Goal: Information Seeking & Learning: Learn about a topic

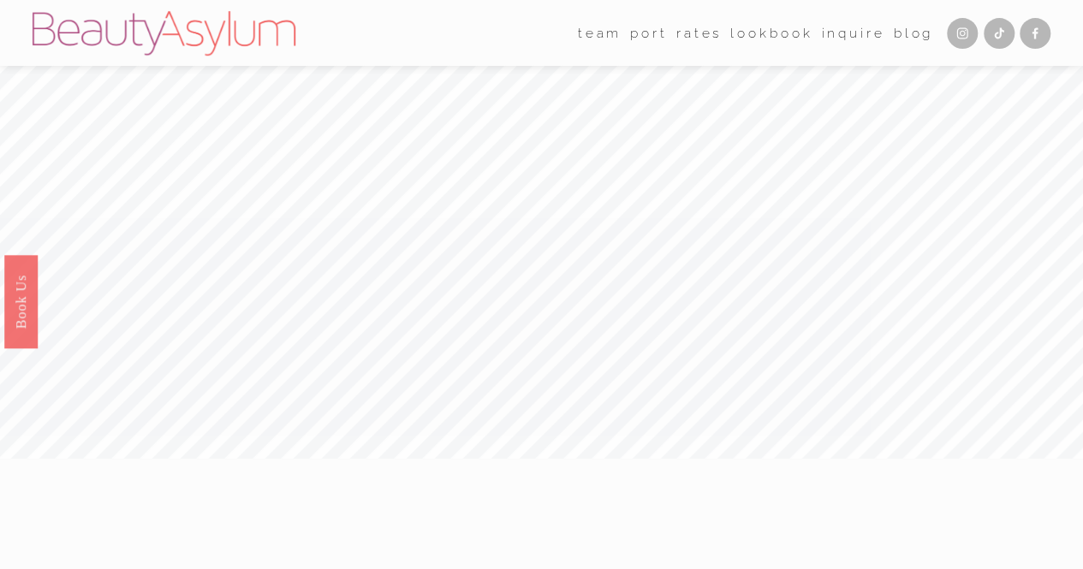
click at [769, 26] on link "Lookbook" at bounding box center [771, 33] width 82 height 27
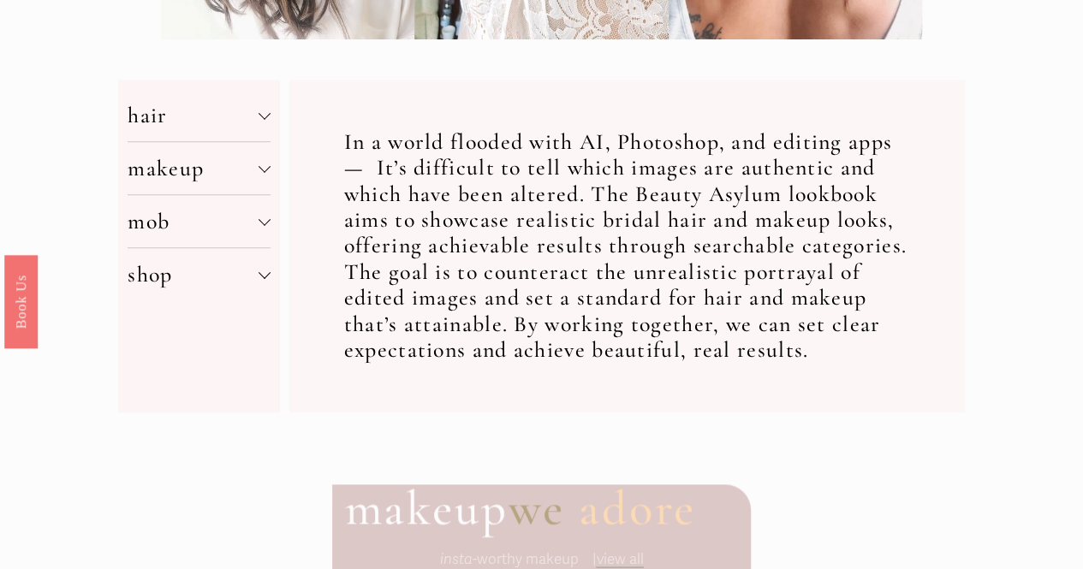
scroll to position [677, 0]
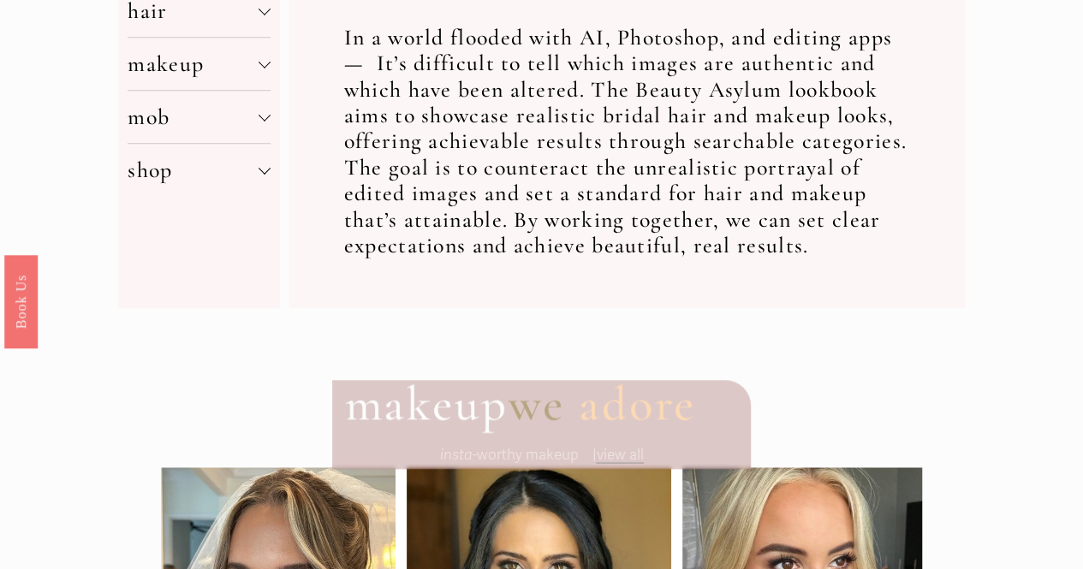
click at [265, 176] on div at bounding box center [265, 170] width 12 height 12
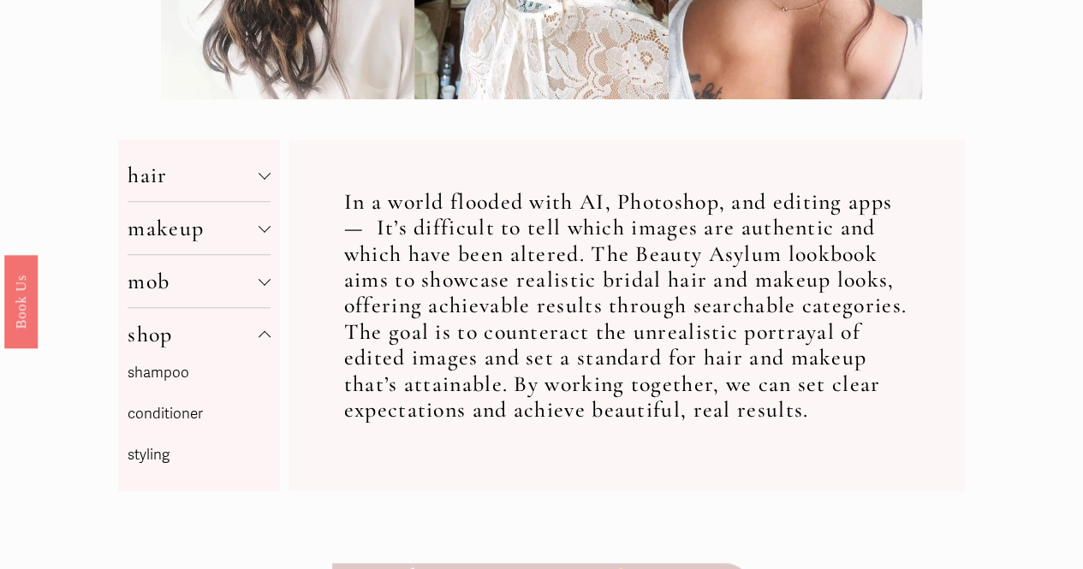
scroll to position [512, 0]
click at [265, 236] on div at bounding box center [265, 230] width 12 height 12
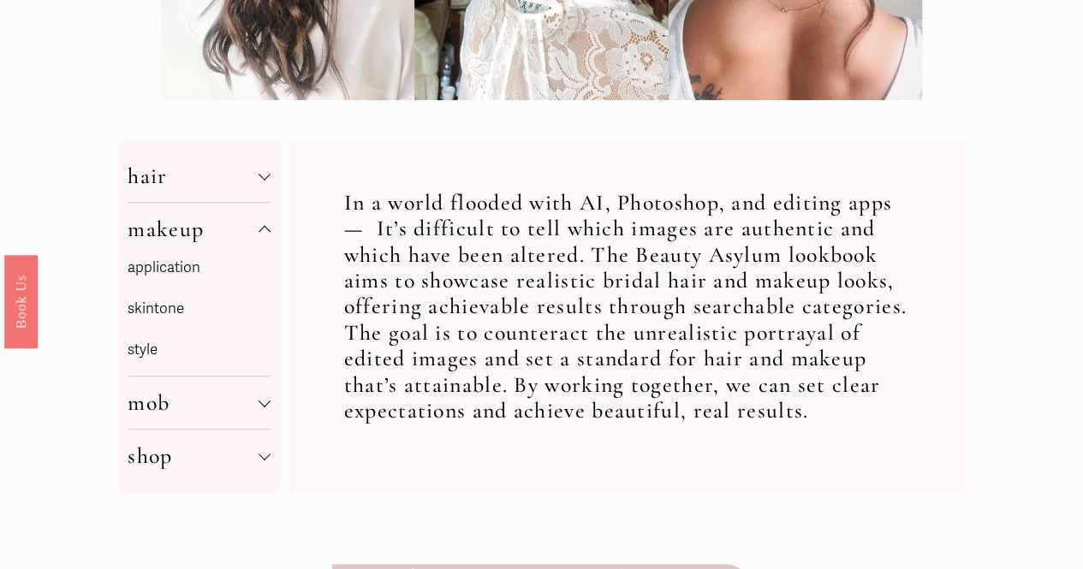
click at [274, 182] on div "hair color density length style theme makeup application skintone style mob mak…" at bounding box center [199, 315] width 162 height 351
click at [265, 178] on div at bounding box center [265, 174] width 12 height 12
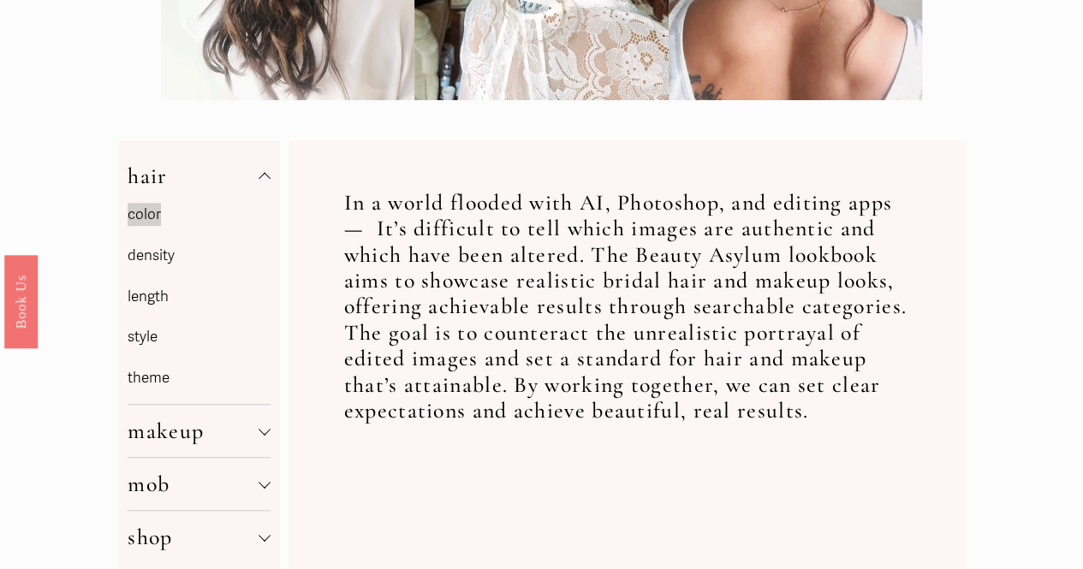
click at [147, 346] on link "style" at bounding box center [143, 337] width 30 height 18
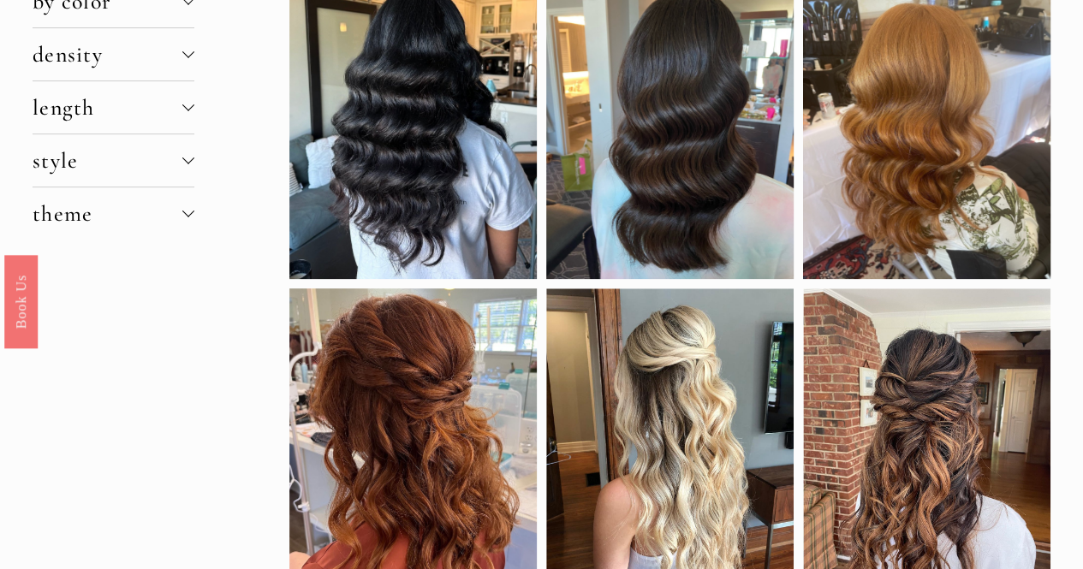
scroll to position [31, 0]
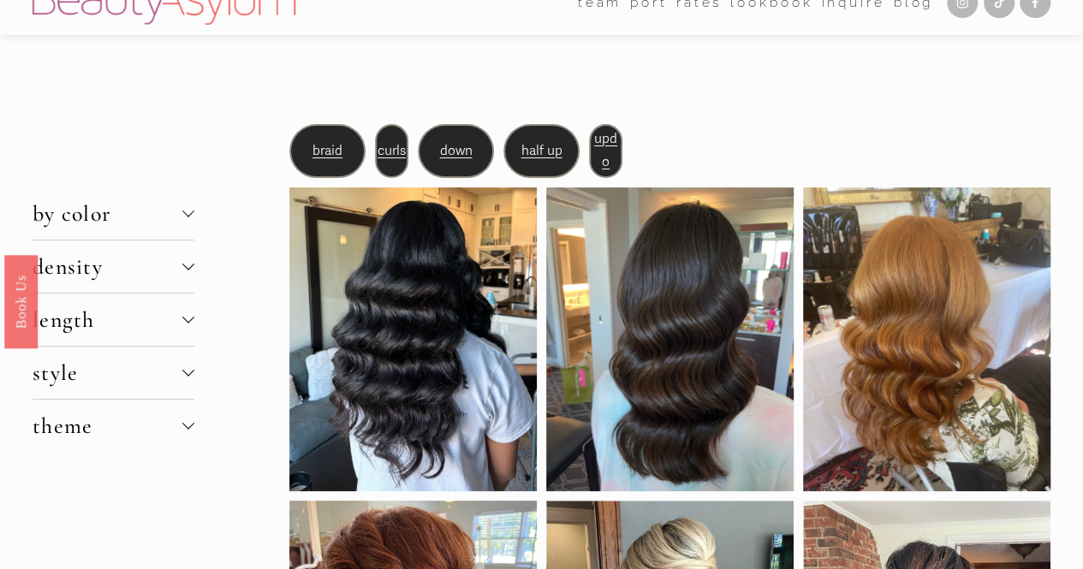
click at [606, 136] on span "updo" at bounding box center [605, 151] width 23 height 40
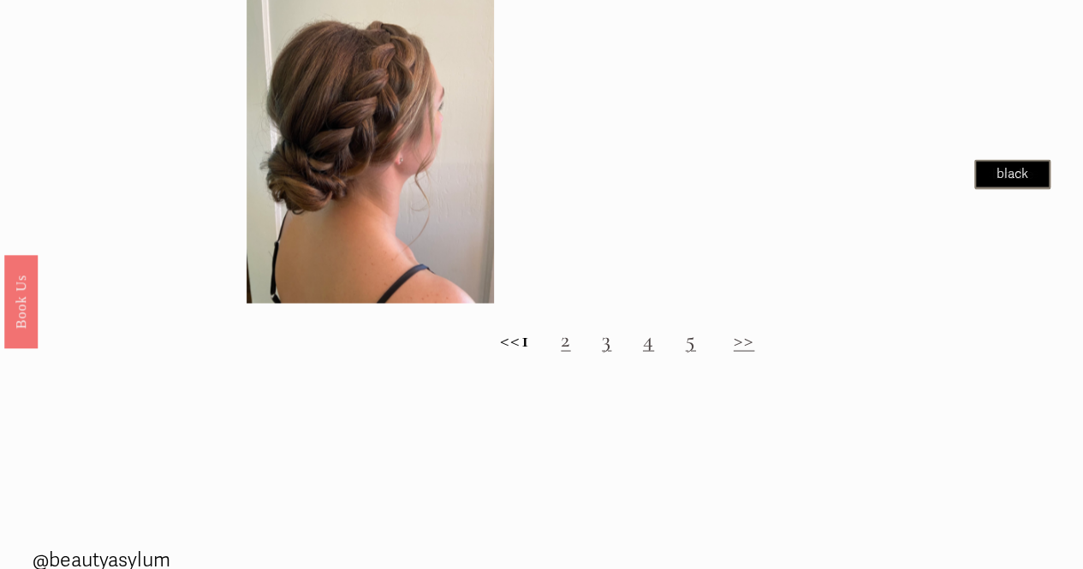
scroll to position [1562, 0]
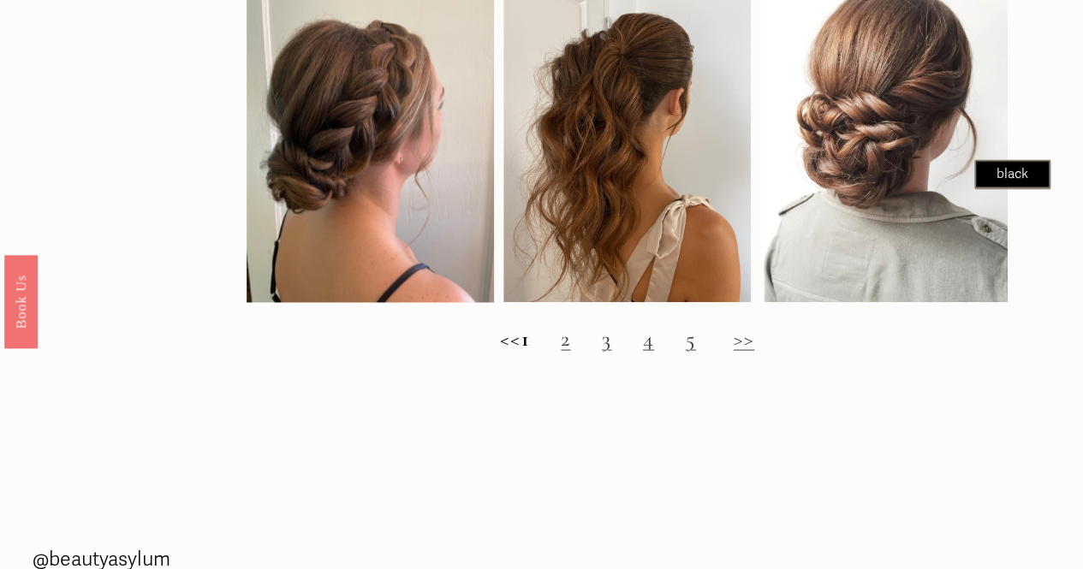
click at [570, 351] on link "2" at bounding box center [565, 338] width 9 height 27
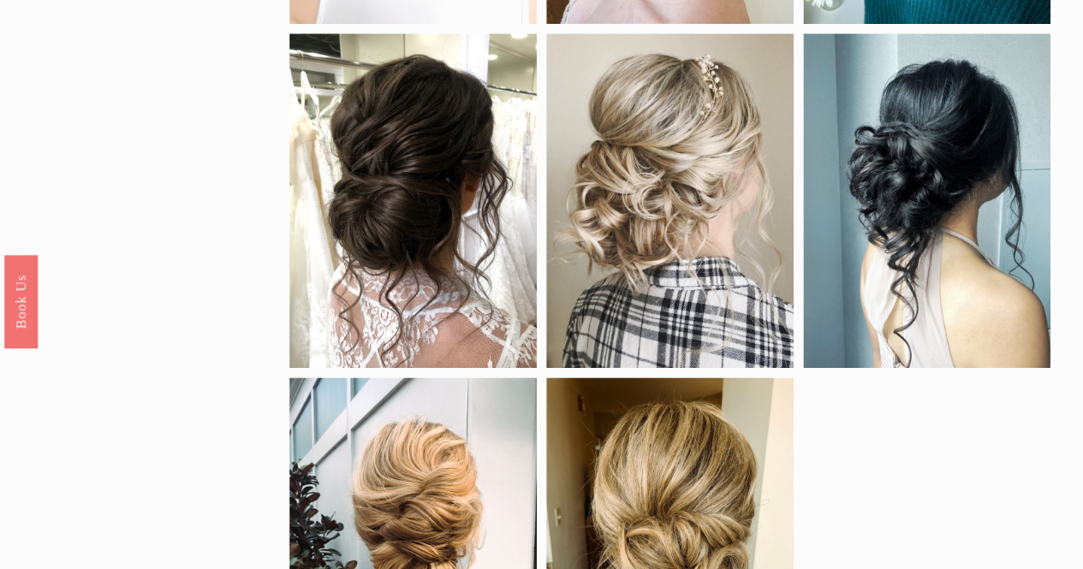
scroll to position [498, 0]
